Goal: Find specific page/section: Find specific page/section

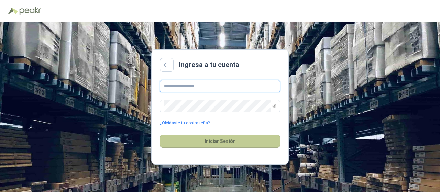
type input "**********"
click at [214, 144] on button "Iniciar Sesión" at bounding box center [220, 141] width 120 height 13
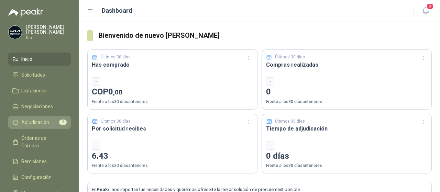
click at [40, 122] on span "Adjudicación" at bounding box center [35, 123] width 28 height 8
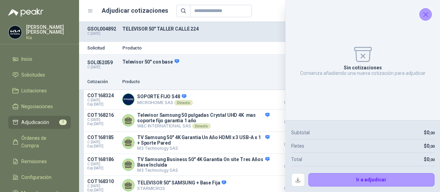
click at [427, 15] on icon "Cerrar" at bounding box center [425, 14] width 9 height 9
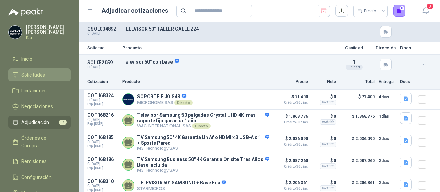
click at [36, 76] on span "Solicitudes" at bounding box center [33, 75] width 24 height 8
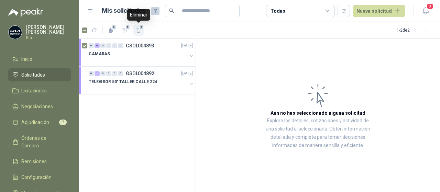
click at [141, 29] on span "6" at bounding box center [141, 26] width 5 height 5
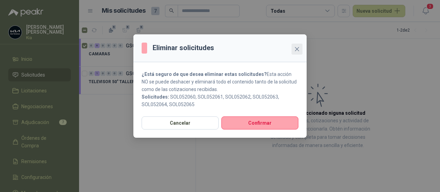
click at [297, 51] on icon "close" at bounding box center [296, 48] width 5 height 5
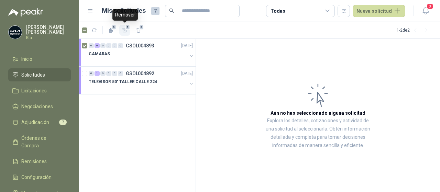
click at [125, 30] on icon "button" at bounding box center [125, 30] width 6 height 6
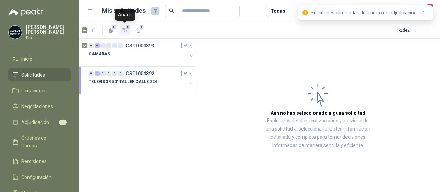
click at [125, 30] on icon "button" at bounding box center [125, 30] width 6 height 6
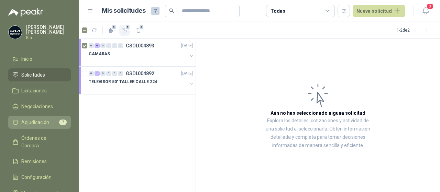
click at [45, 122] on span "Adjudicación" at bounding box center [35, 123] width 28 height 8
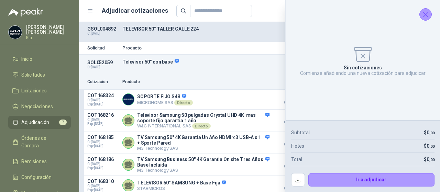
click at [424, 13] on icon "Cerrar" at bounding box center [425, 14] width 9 height 9
